Goal: Task Accomplishment & Management: Manage account settings

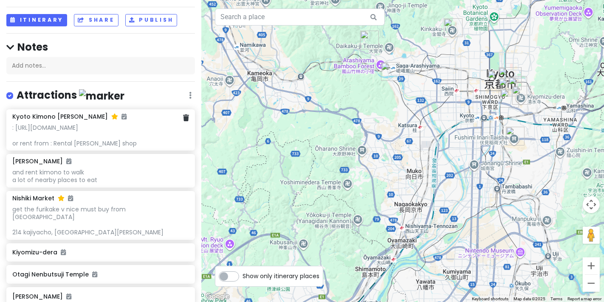
scroll to position [94, 0]
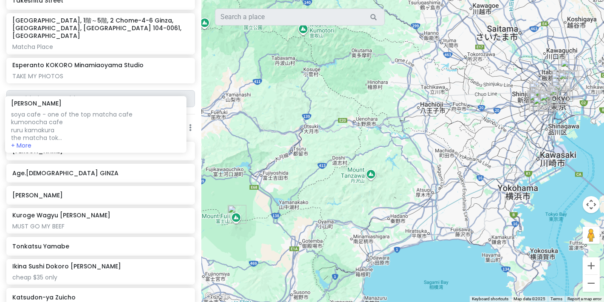
scroll to position [340, 0]
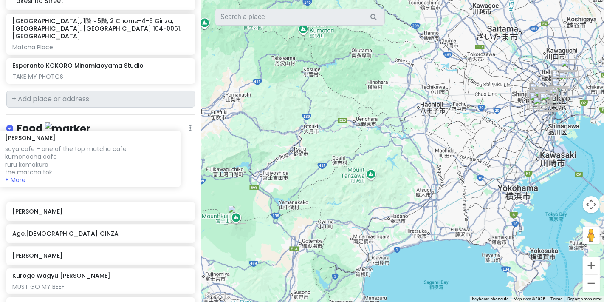
drag, startPoint x: 111, startPoint y: 227, endPoint x: 111, endPoint y: 152, distance: 75.2
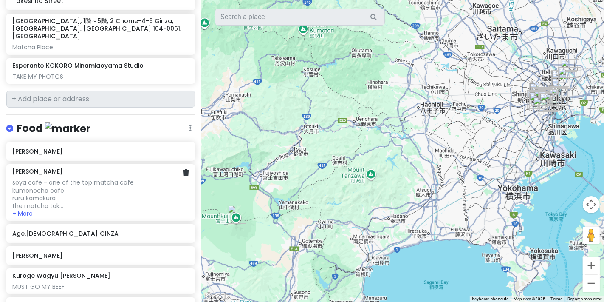
click at [136, 179] on div "soya cafe - one of the top matcha cafe kumonocha cafe ruru kamakura the matcha …" at bounding box center [100, 194] width 176 height 31
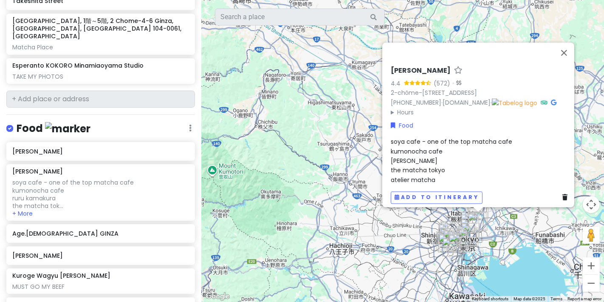
click at [454, 67] on icon at bounding box center [458, 70] width 9 height 6
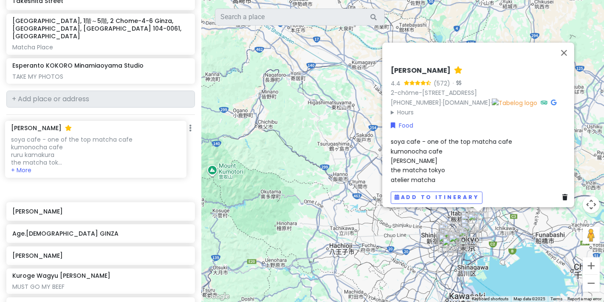
drag, startPoint x: 108, startPoint y: 196, endPoint x: 107, endPoint y: 165, distance: 31.5
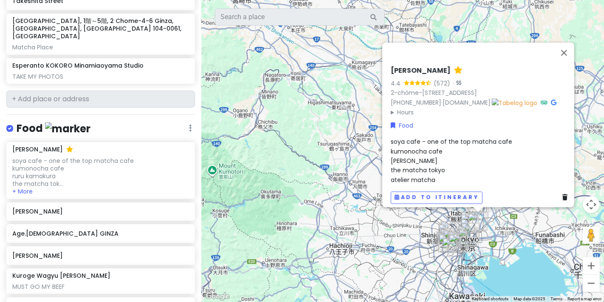
click at [427, 153] on span "soya cafe - one of the top matcha cafe kumonocha cafe ruru kamakura the matcha …" at bounding box center [452, 160] width 122 height 47
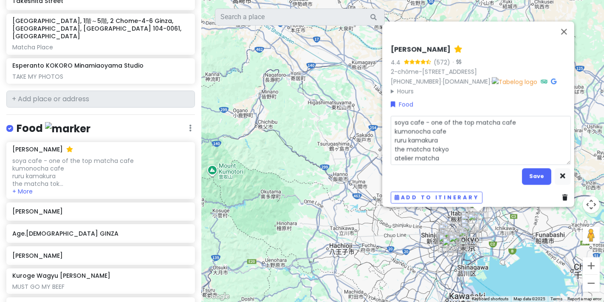
click at [392, 155] on textarea "soya cafe - one of the top matcha cafe kumonocha cafe ruru kamakura the matcha …" at bounding box center [481, 140] width 180 height 48
drag, startPoint x: 443, startPoint y: 154, endPoint x: 383, endPoint y: 155, distance: 59.9
click at [388, 155] on div "Hatoya Asakusa 4.4 (572) · 2-chōme-14-3 Hanakawado, Taito City, Tokyo 111-0033,…" at bounding box center [481, 124] width 187 height 165
type textarea "x"
type textarea "soya cafe - one of the top matcha cafe kumonocha cafe ruru kamakura the matcha …"
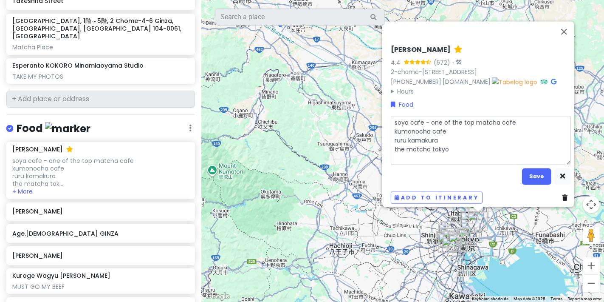
type textarea "x"
type textarea "soya cafe - one of the top matcha cafe kumonocha cafe ruru kamakura the matcha …"
click at [458, 145] on textarea "soya cafe - one of the top matcha cafe kumonocha cafe ruru kamakura the matcha …" at bounding box center [481, 140] width 180 height 48
click at [467, 155] on textarea "soya cafe - one of the top matcha cafe kumonocha cafe ruru kamakura the matcha …" at bounding box center [481, 140] width 180 height 48
type textarea "x"
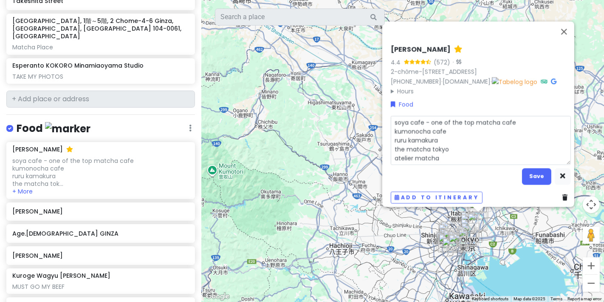
type textarea "soya cafe - one of the top matcha cafe kumonocha cafe ruru kamakura the matcha …"
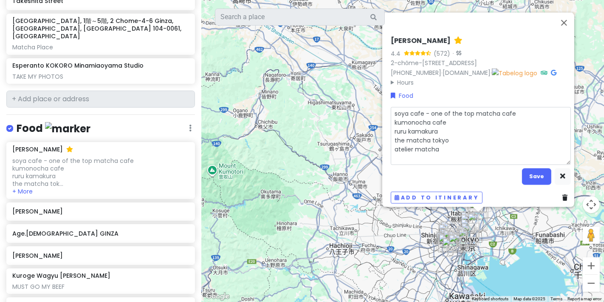
type textarea "x"
type textarea "soya cafe - one of the top matcha cafe kumonocha cafe ruru kamakura the matcha …"
type textarea "x"
type textarea "soya cafe - one of the top matcha cafe kumonocha cafe ruru kamakura the matcha …"
type textarea "x"
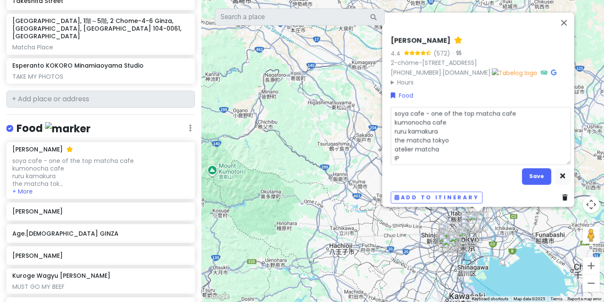
type textarea "soya cafe - one of the top matcha cafe kumonocha cafe ruru kamakura the matcha …"
type textarea "x"
type textarea "soya cafe - one of the top matcha cafe kumonocha cafe ruru kamakura the matcha …"
type textarea "x"
type textarea "soya cafe - one of the top matcha cafe kumonocha cafe ruru kamakura the matcha …"
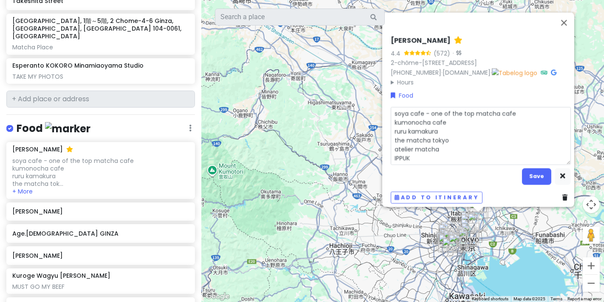
type textarea "x"
type textarea "soya cafe - one of the top matcha cafe kumonocha cafe ruru kamakura the matcha …"
type textarea "x"
type textarea "soya cafe - one of the top matcha cafe kumonocha cafe ruru kamakura the matcha …"
type textarea "x"
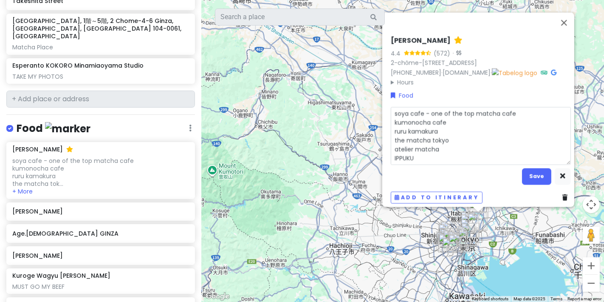
type textarea "soya cafe - one of the top matcha cafe kumonocha cafe ruru kamakura the matcha …"
type textarea "x"
type textarea "soya cafe - one of the top matcha cafe kumonocha cafe ruru kamakura the matcha …"
type textarea "x"
type textarea "soya cafe - one of the top matcha cafe kumonocha cafe ruru kamakura the matcha …"
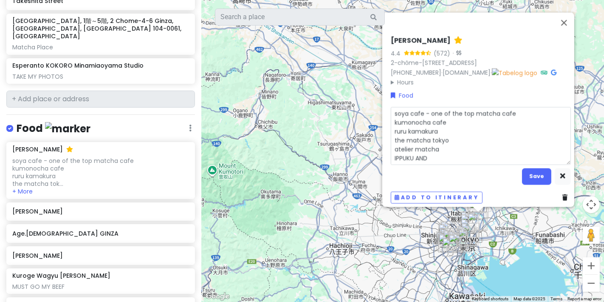
type textarea "x"
type textarea "soya cafe - one of the top matcha cafe kumonocha cafe ruru kamakura the matcha …"
type textarea "x"
type textarea "soya cafe - one of the top matcha cafe kumonocha cafe ruru kamakura the matcha …"
type textarea "x"
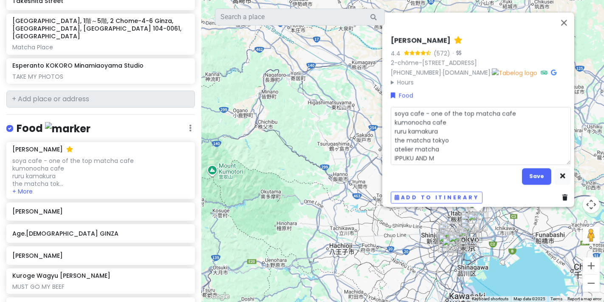
type textarea "soya cafe - one of the top matcha cafe kumonocha cafe ruru kamakura the matcha …"
type textarea "x"
type textarea "soya cafe - one of the top matcha cafe kumonocha cafe ruru kamakura the matcha …"
type textarea "x"
type textarea "soya cafe - one of the top matcha cafe kumonocha cafe ruru kamakura the matcha …"
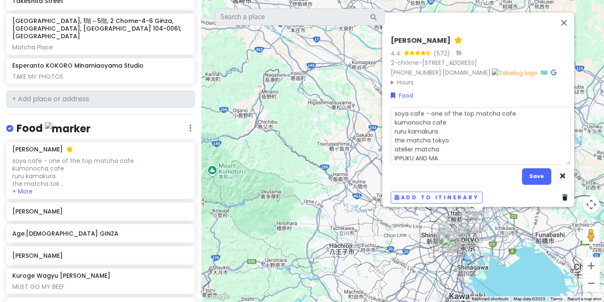
type textarea "x"
type textarea "soya cafe - one of the top matcha cafe kumonocha cafe ruru kamakura the matcha …"
type textarea "x"
type textarea "soya cafe - one of the top matcha cafe kumonocha cafe ruru kamakura the matcha …"
type textarea "x"
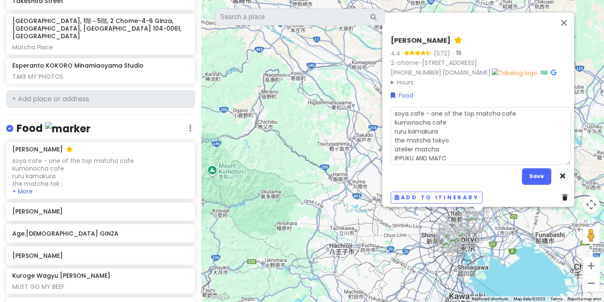
type textarea "soya cafe - one of the top matcha cafe kumonocha cafe ruru kamakura the matcha …"
type textarea "x"
type textarea "soya cafe - one of the top matcha cafe kumonocha cafe ruru kamakura the matcha …"
click at [393, 107] on textarea "soya cafe - one of the top matcha cafe kumonocha cafe ruru kamakura the matcha …" at bounding box center [481, 135] width 180 height 57
click at [391, 111] on textarea "soya cafe - one of the top matcha cafe kumonocha cafe ruru kamakura the matcha …" at bounding box center [481, 135] width 180 height 57
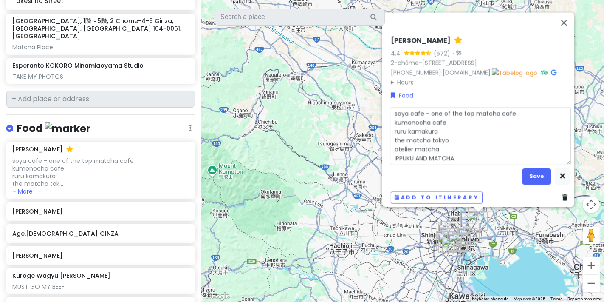
type textarea "x"
type textarea "Hsoya cafe - one of the top matcha cafe kumonocha cafe ruru kamakura the matcha…"
type textarea "x"
type textarea "HAsoya cafe - one of the top matcha cafe kumonocha cafe ruru kamakura the match…"
type textarea "x"
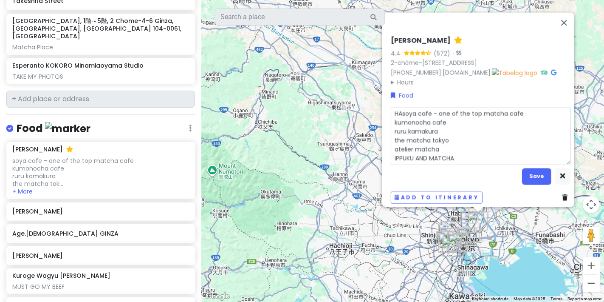
type textarea "HATsoya cafe - one of the top matcha cafe kumonocha cafe ruru kamakura the matc…"
type textarea "x"
type textarea "HATOsoya cafe - one of the top matcha cafe kumonocha cafe ruru kamakura the mat…"
type textarea "x"
type textarea "HATOYsoya cafe - one of the top matcha cafe kumonocha cafe ruru kamakura the ma…"
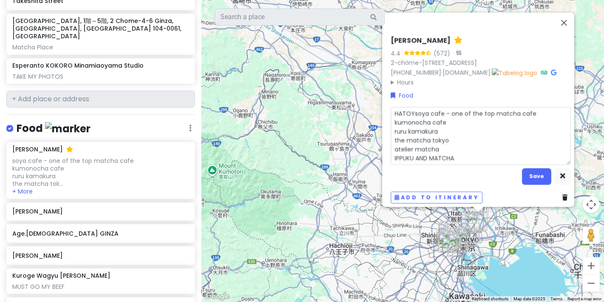
type textarea "x"
type textarea "HATOYAsoya cafe - one of the top matcha cafe kumonocha cafe ruru kamakura the m…"
type textarea "x"
type textarea "HATOYA soya cafe - one of the top matcha cafe kumonocha cafe ruru kamakura the …"
type textarea "x"
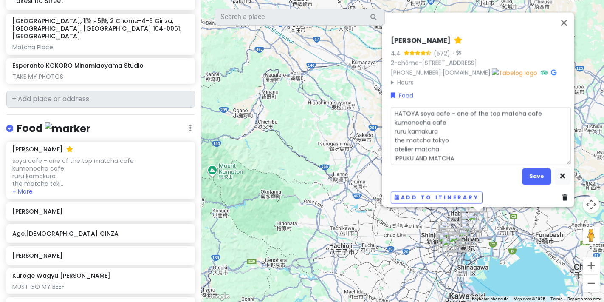
type textarea "HATOYA -soya cafe - one of the top matcha cafe kumonocha cafe ruru kamakura the…"
type textarea "x"
type textarea "HATOYA - soya cafe - one of the top matcha cafe kumonocha cafe ruru kamakura th…"
type textarea "x"
type textarea "HATOYA - Hsoya cafe - one of the top matcha cafe kumonocha cafe ruru kamakura t…"
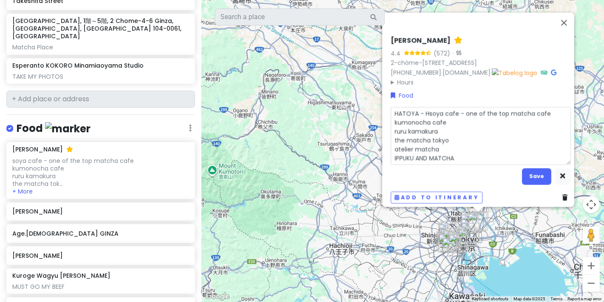
type textarea "x"
type textarea "HATOYA - HAsoya cafe - one of the top matcha cafe kumonocha cafe ruru kamakura …"
type textarea "x"
type textarea "HATOYA - HANsoya cafe - one of the top matcha cafe kumonocha cafe ruru kamakura…"
type textarea "x"
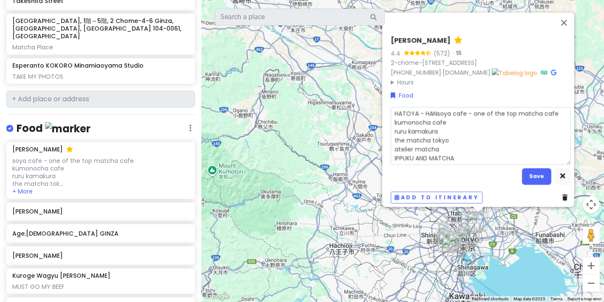
type textarea "HATOYA - HANDsoya cafe - one of the top matcha cafe kumonocha cafe ruru kamakur…"
type textarea "x"
type textarea "HATOYA - HAND soya cafe - one of the top matcha cafe kumonocha cafe ruru kamaku…"
type textarea "x"
type textarea "HATOYA - HAND Osoya cafe - one of the top matcha cafe kumonocha cafe ruru kamak…"
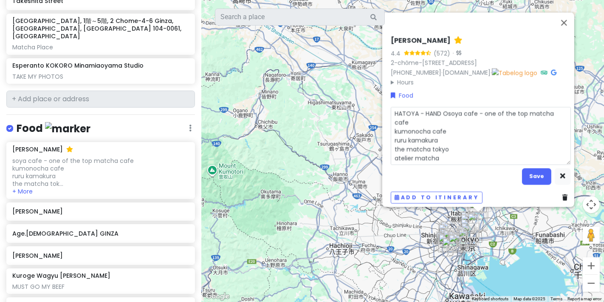
type textarea "x"
type textarea "HATOYA - HAND OIsoya cafe - one of the top matcha cafe kumonocha cafe ruru kama…"
type textarea "x"
type textarea "HATOYA - HAND OICsoya cafe - one of the top matcha cafe kumonocha cafe ruru kam…"
type textarea "x"
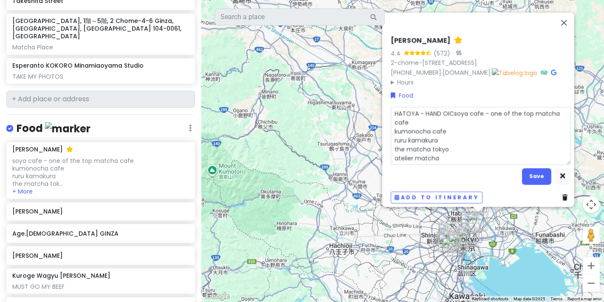
type textarea "HATOYA - HAND OICKsoya cafe - one of the top matcha cafe kumonocha cafe ruru ka…"
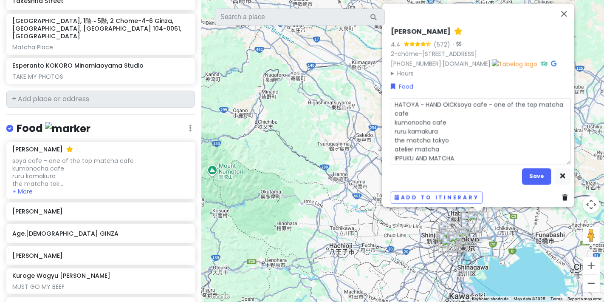
type textarea "x"
type textarea "HATOYA - HAND OICKEsoya cafe - one of the top matcha cafe kumonocha cafe ruru k…"
type textarea "x"
type textarea "HATOYA - HAND OICKEDsoya cafe - one of the top matcha cafe kumonocha cafe ruru …"
type textarea "x"
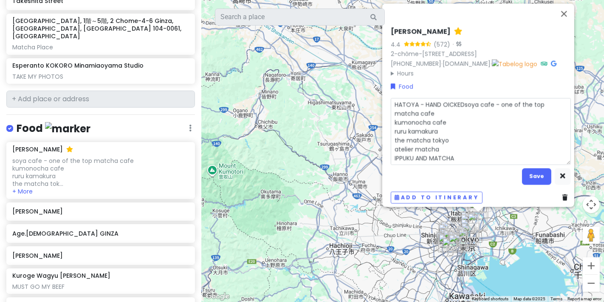
type textarea "HATOYA - HAND OICKED soya cafe - one of the top matcha cafe kumonocha cafe ruru…"
type textarea "x"
type textarea "HATOYA - HAND OICKEDsoya cafe - one of the top matcha cafe kumonocha cafe ruru …"
type textarea "x"
type textarea "HATOYA - HAND OICKEsoya cafe - one of the top matcha cafe kumonocha cafe ruru k…"
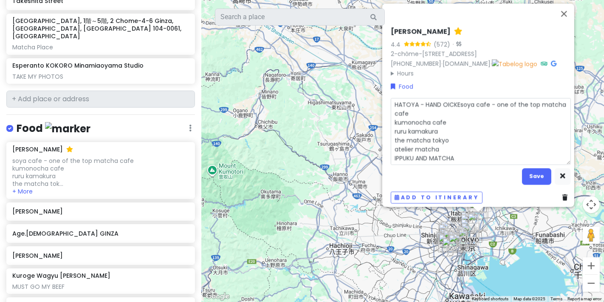
type textarea "x"
type textarea "HATOYA - HAND OICKsoya cafe - one of the top matcha cafe kumonocha cafe ruru ka…"
type textarea "x"
type textarea "HATOYA - HAND OICsoya cafe - one of the top matcha cafe kumonocha cafe ruru kam…"
type textarea "x"
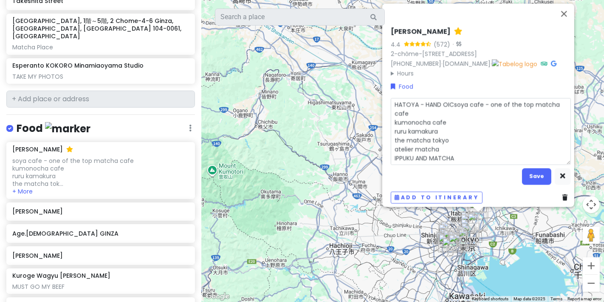
type textarea "HATOYA - HAND OIsoya cafe - one of the top matcha cafe kumonocha cafe ruru kama…"
type textarea "x"
type textarea "HATOYA - HAND Osoya cafe - one of the top matcha cafe kumonocha cafe ruru kamak…"
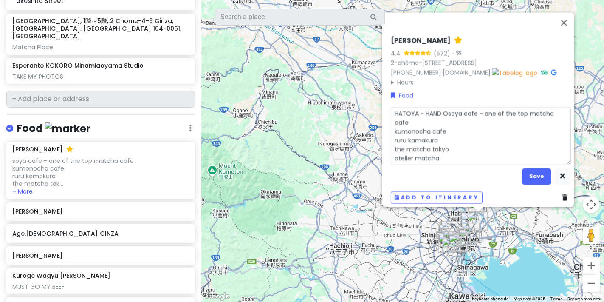
type textarea "x"
type textarea "HATOYA - HAND soya cafe - one of the top matcha cafe kumonocha cafe ruru kamaku…"
type textarea "x"
type textarea "HATOYA - HAND Psoya cafe - one of the top matcha cafe kumonocha cafe ruru kamak…"
type textarea "x"
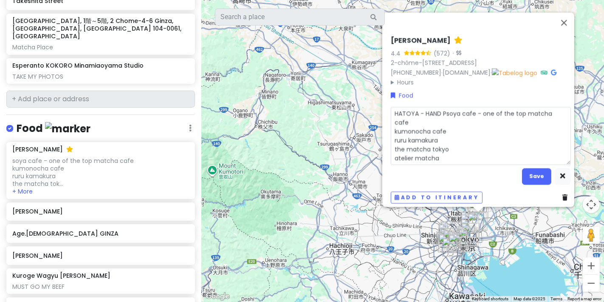
type textarea "HATOYA - HAND PIsoya cafe - one of the top matcha cafe kumonocha cafe ruru kama…"
type textarea "x"
type textarea "HATOYA - HAND PICsoya cafe - one of the top matcha cafe kumonocha cafe ruru kam…"
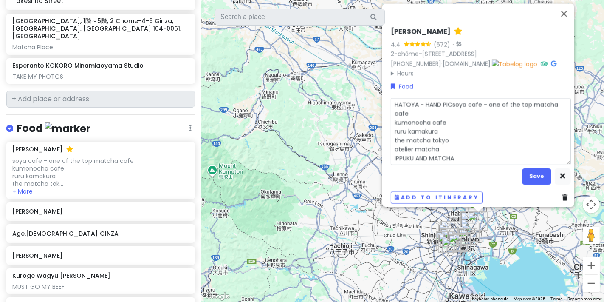
type textarea "x"
type textarea "HATOYA - HAND PICKsoya cafe - one of the top matcha cafe kumonocha cafe ruru ka…"
type textarea "x"
type textarea "HATOYA - HAND PICKEsoya cafe - one of the top matcha cafe kumonocha cafe ruru k…"
type textarea "x"
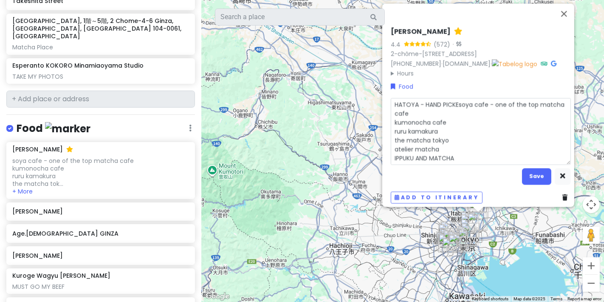
type textarea "HATOYA - HAND PICKEDsoya cafe - one of the top matcha cafe kumonocha cafe ruru …"
type textarea "x"
type textarea "HATOYA - HAND PICKED soya cafe - one of the top matcha cafe kumonocha cafe ruru…"
type textarea "x"
type textarea "HATOYA - HAND PICKED Msoya cafe - one of the top matcha cafe kumonocha cafe rur…"
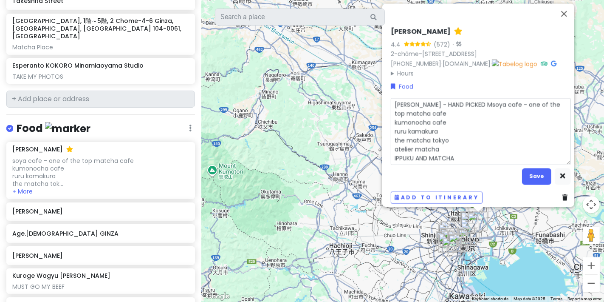
type textarea "x"
type textarea "HATOYA - HAND PICKED MAsoya cafe - one of the top matcha cafe kumonocha cafe ru…"
type textarea "x"
type textarea "HATOYA - HAND PICKED MATsoya cafe - one of the top matcha cafe kumonocha cafe r…"
type textarea "x"
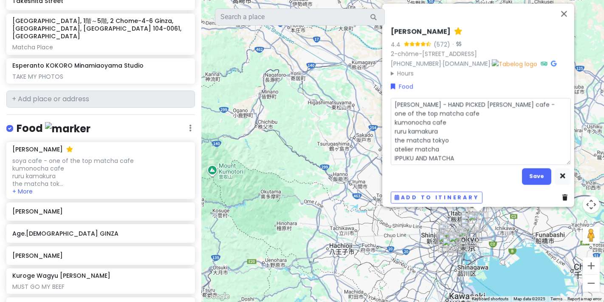
type textarea "HATOYA - HAND PICKED MATCsoya cafe - one of the top matcha cafe kumonocha cafe …"
type textarea "x"
type textarea "HATOYA - HAND PICKED MATCHsoya cafe - one of the top matcha cafe kumonocha cafe…"
type textarea "x"
type textarea "HATOYA - HAND PICKED MATCHAsoya cafe - one of the top matcha cafe kumonocha caf…"
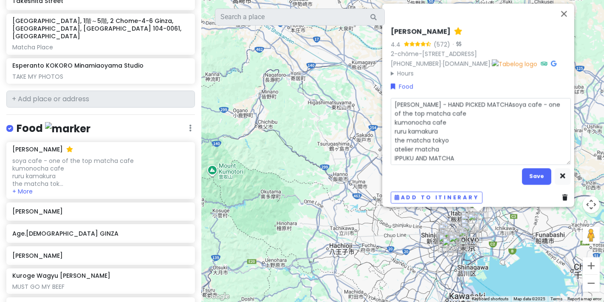
type textarea "x"
type textarea "HATOYA - HAND PICKED MATCHA soya cafe - one of the top matcha cafe kumonocha ca…"
type textarea "x"
type textarea "HATOYA - HAND PICKED MATCHA Lsoya cafe - one of the top matcha cafe kumonocha c…"
type textarea "x"
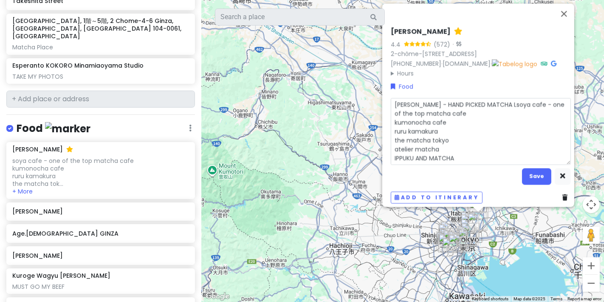
type textarea "HATOYA - HAND PICKED MATCHA LAsoya cafe - one of the top matcha cafe kumonocha …"
type textarea "x"
type textarea "HATOYA - HAND PICKED MATCHA LATsoya cafe - one of the top matcha cafe kumonocha…"
type textarea "x"
type textarea "HATOYA - HAND PICKED MATCHA LATTsoya cafe - one of the top matcha cafe kumonoch…"
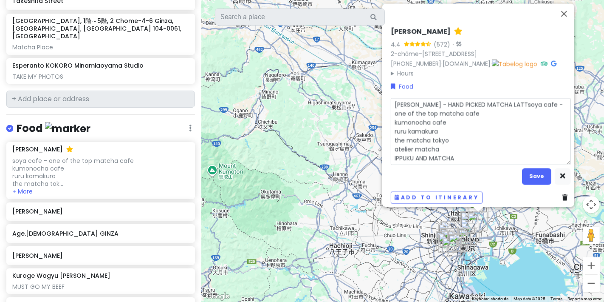
type textarea "x"
type textarea "HATOYA - HAND PICKED MATCHA LATTEsoya cafe - one of the top matcha cafe kumonoc…"
type textarea "x"
type textarea "HATOYA - HAND PICKED MATCHA LATTE soya cafe - one of the top matcha cafe kumono…"
type textarea "x"
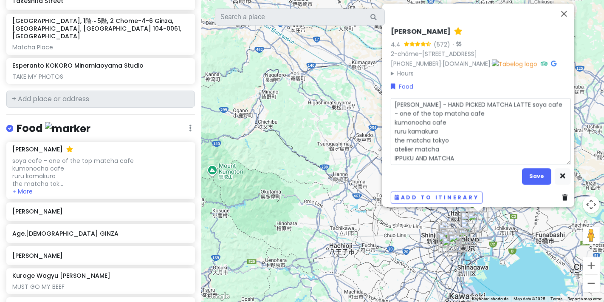
type textarea "HATOYA - HAND PICKED MATCHA LATTE soya cafe - one of the top matcha cafe kumono…"
type textarea "x"
type textarea "HATOYA - HAND PICKED MATCHA LATTE Csoya cafe - one of the top matcha cafe kumon…"
type textarea "x"
type textarea "HATOYA - HAND PICKED MATCHA LATTE CHsoya cafe - one of the top matcha cafe kumo…"
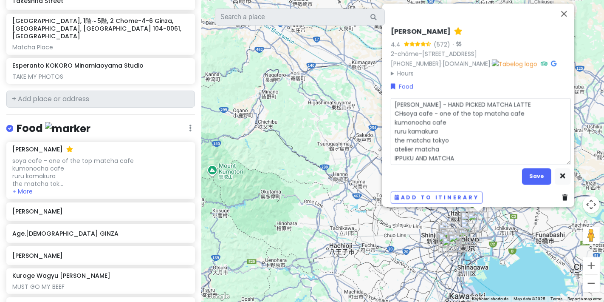
type textarea "x"
type textarea "HATOYA - HAND PICKED MATCHA LATTE CHAsoya cafe - one of the top matcha cafe kum…"
type textarea "x"
type textarea "HATOYA - HAND PICKED MATCHA LATTE CHA soya cafe - one of the top matcha cafe ku…"
type textarea "x"
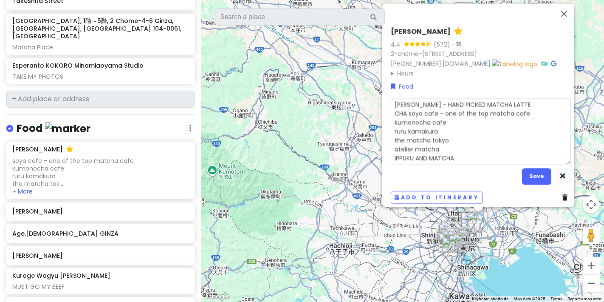
type textarea "HATOYA - HAND PICKED MATCHA LATTE CHA Nsoya cafe - one of the top matcha cafe k…"
type textarea "x"
type textarea "HATOYA - HAND PICKED MATCHA LATTE CHA NOsoya cafe - one of the top matcha cafe …"
type textarea "x"
type textarea "HATOYA - HAND PICKED MATCHA LATTE CHA NO soya cafe - one of the top matcha cafe…"
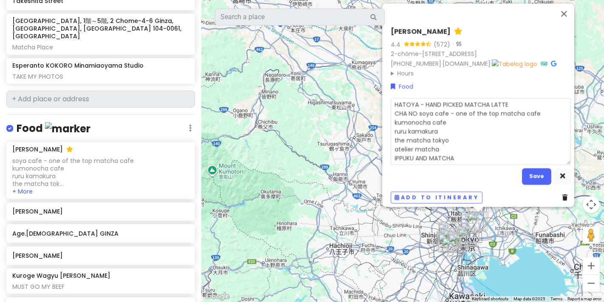
type textarea "x"
type textarea "HATOYA - HAND PICKED MATCHA LATTE CHA NO Wsoya cafe - one of the top matcha caf…"
type textarea "x"
type textarea "HATOYA - HAND PICKED MATCHA LATTE CHA NO WAsoya cafe - one of the top matcha ca…"
type textarea "x"
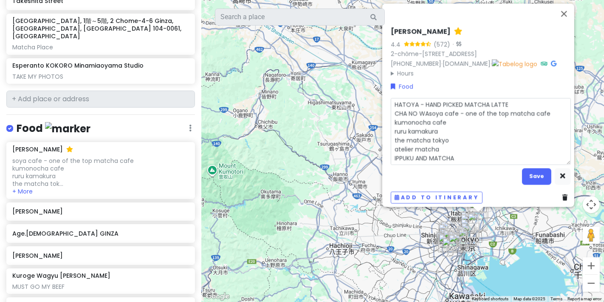
type textarea "HATOYA - HAND PICKED MATCHA LATTE CHA NO WA soya cafe - one of the top matcha c…"
type textarea "x"
type textarea "HATOYA - HAND PICKED MATCHA LATTE CHA NO WA soya cafe - one of the top matcha c…"
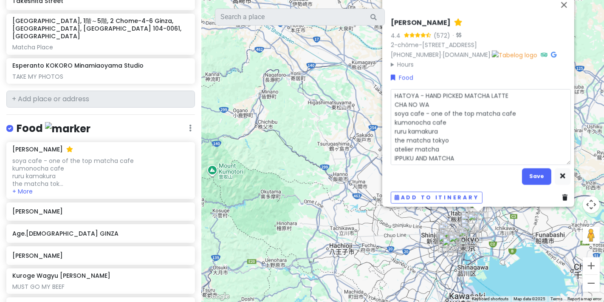
drag, startPoint x: 457, startPoint y: 138, endPoint x: 383, endPoint y: 117, distance: 76.8
click at [383, 117] on div "Hatoya Asakusa 4.4 (572) · 2-chōme-14-3 Hanakawado, Taito City, Tokyo 111-0033,…" at bounding box center [479, 101] width 192 height 212
type textarea "x"
type textarea "HATOYA - HAND PICKED MATCHA LATTE CHA NO WA soya cafe - one of the top matcha c…"
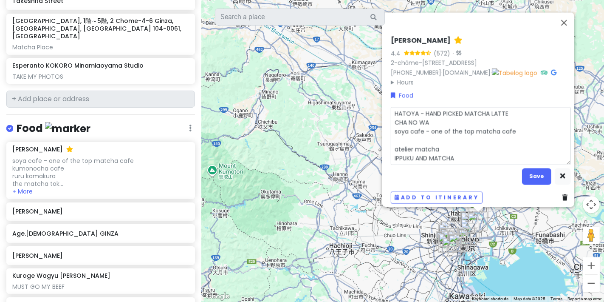
type textarea "x"
type textarea "HATOYA - HAND PICKED MATCHA LATTE CHA NO WA soya cafe - one of the top matcha c…"
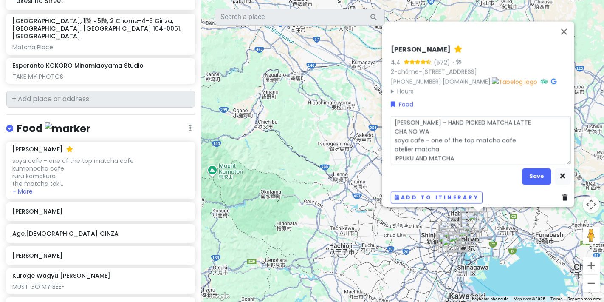
click at [459, 156] on textarea "HATOYA - HAND PICKED MATCHA LATTE CHA NO WA soya cafe - one of the top matcha c…" at bounding box center [481, 140] width 180 height 48
type textarea "x"
type textarea "HATOYA - HAND PICKED MATCHA LATTE CHA NO WA soya cafe - one of the top matcha c…"
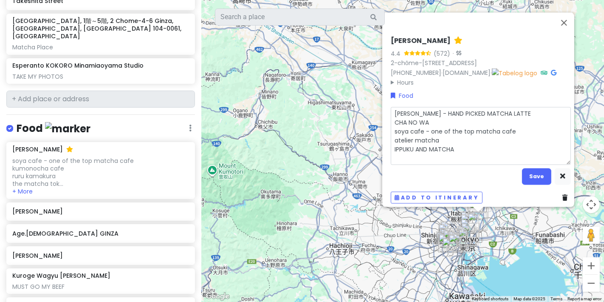
type textarea "x"
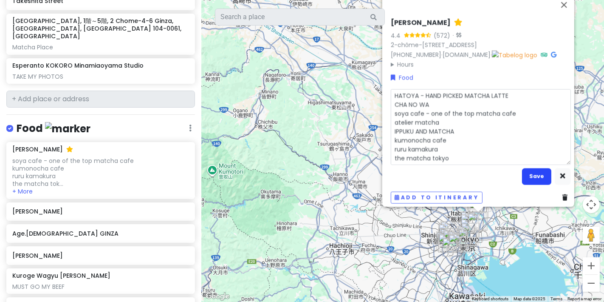
type textarea "HATOYA - HAND PICKED MATCHA LATTE CHA NO WA soya cafe - one of the top matcha c…"
click at [536, 173] on button "Save" at bounding box center [536, 176] width 29 height 17
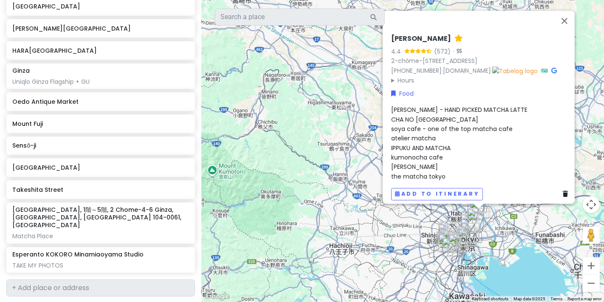
scroll to position [9, 0]
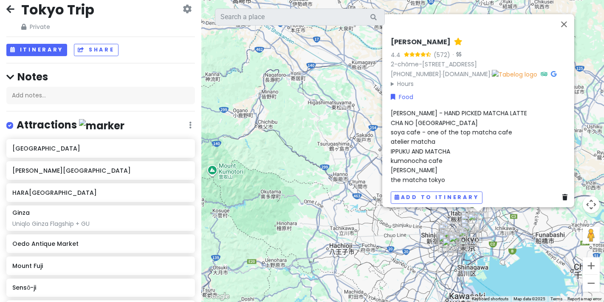
click at [154, 230] on div "Tokyo Tower Shibuya Scramble Crossing HARAJUKU VILLAGE Ginza Uniqlo Ginza Flags…" at bounding box center [100, 278] width 201 height 279
